Goal: Find specific page/section: Find specific page/section

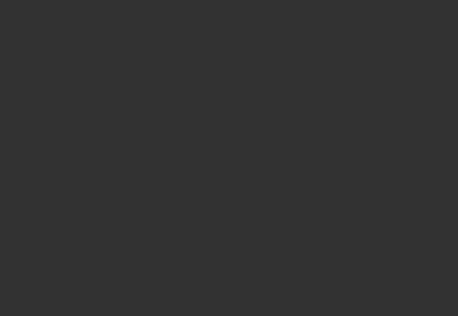
click at [303, 8] on div at bounding box center [229, 158] width 458 height 316
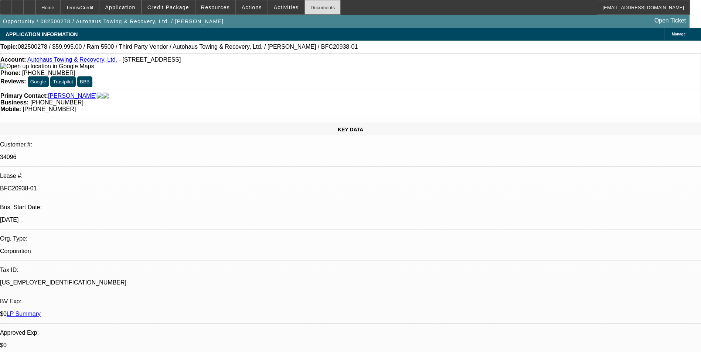
select select "0"
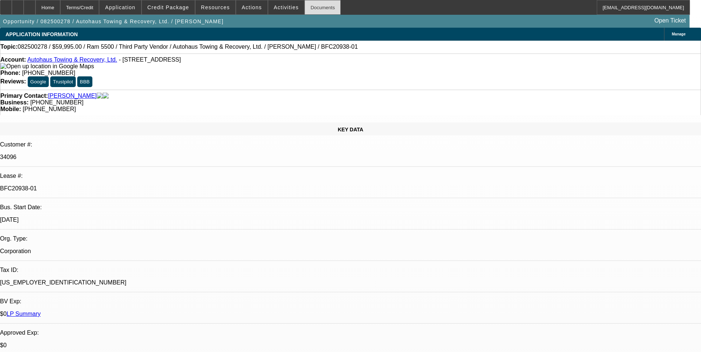
select select "0"
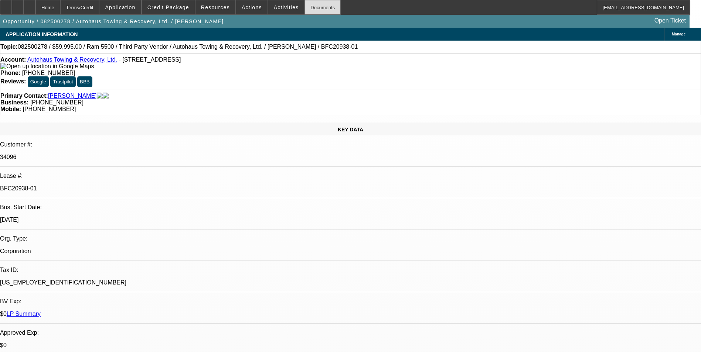
select select "0"
select select "1"
select select "2"
select select "6"
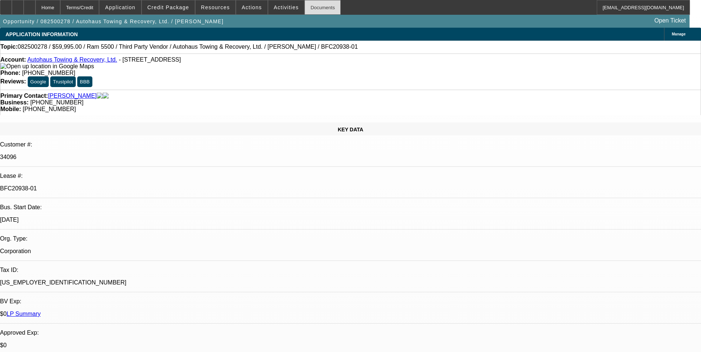
select select "1"
select select "2"
select select "6"
select select "1"
select select "2"
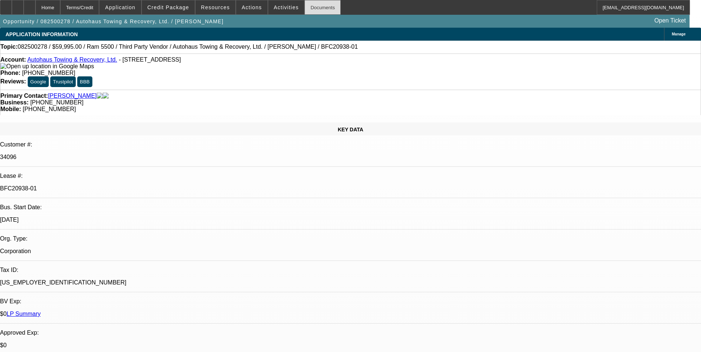
select select "6"
select select "1"
select select "2"
select select "6"
click at [309, 5] on div "Documents" at bounding box center [322, 7] width 36 height 15
